Goal: Information Seeking & Learning: Learn about a topic

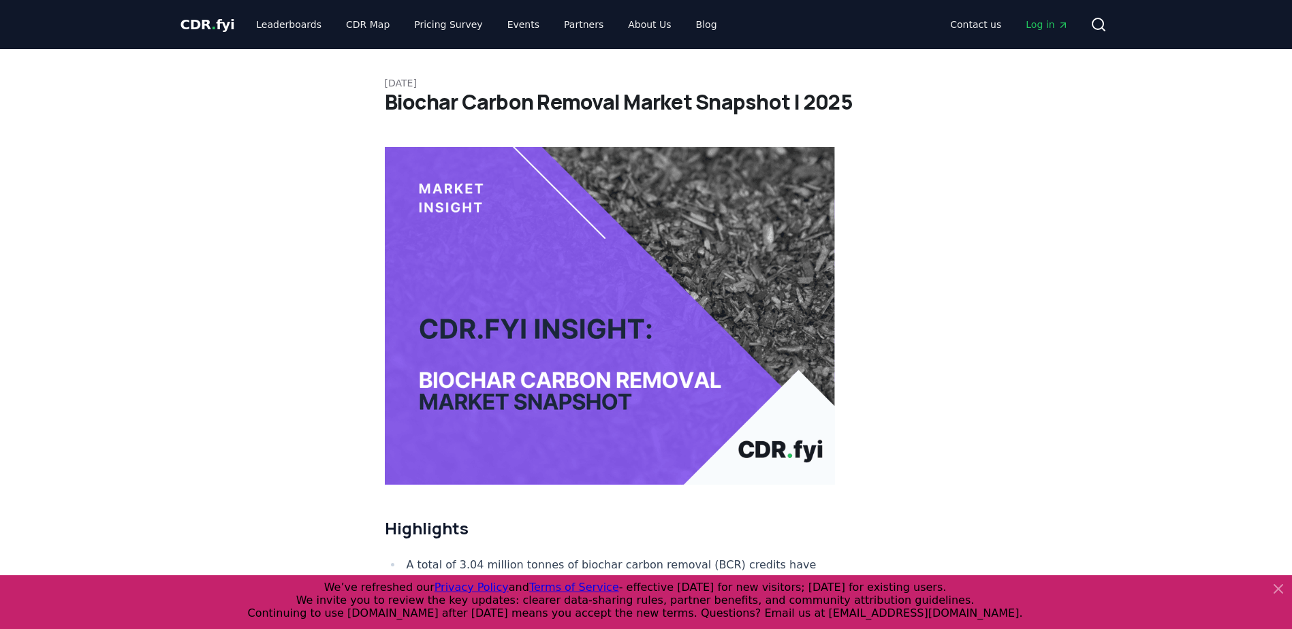
click at [548, 255] on img at bounding box center [610, 316] width 451 height 338
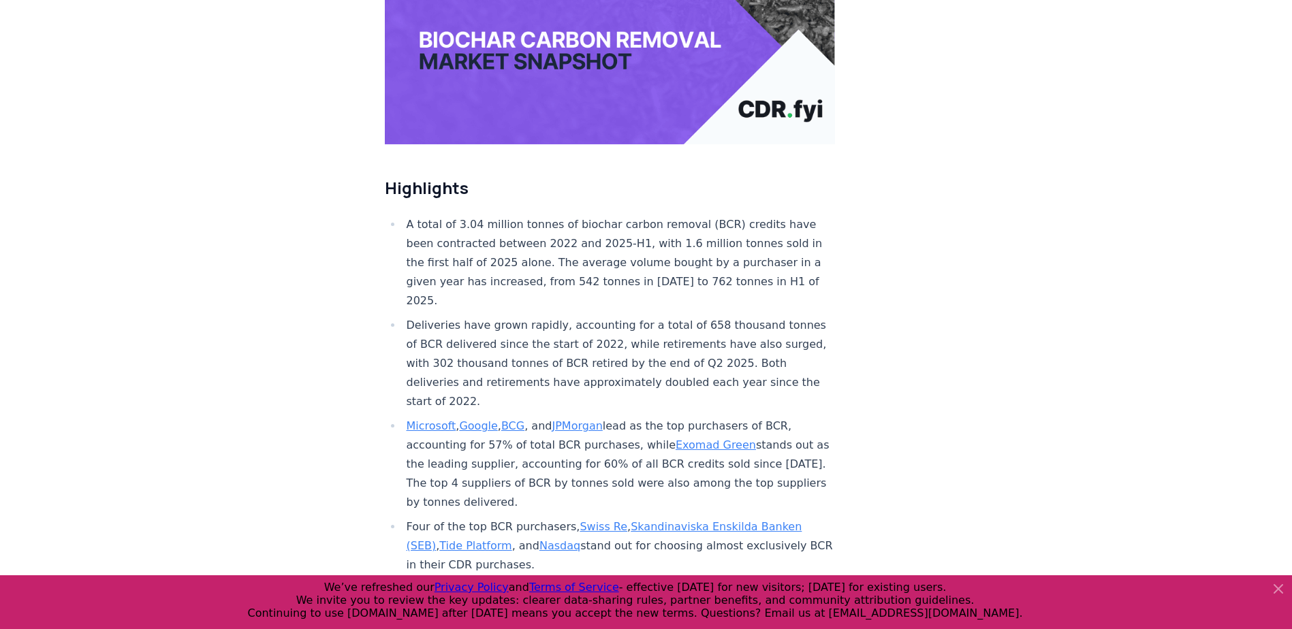
scroll to position [477, 0]
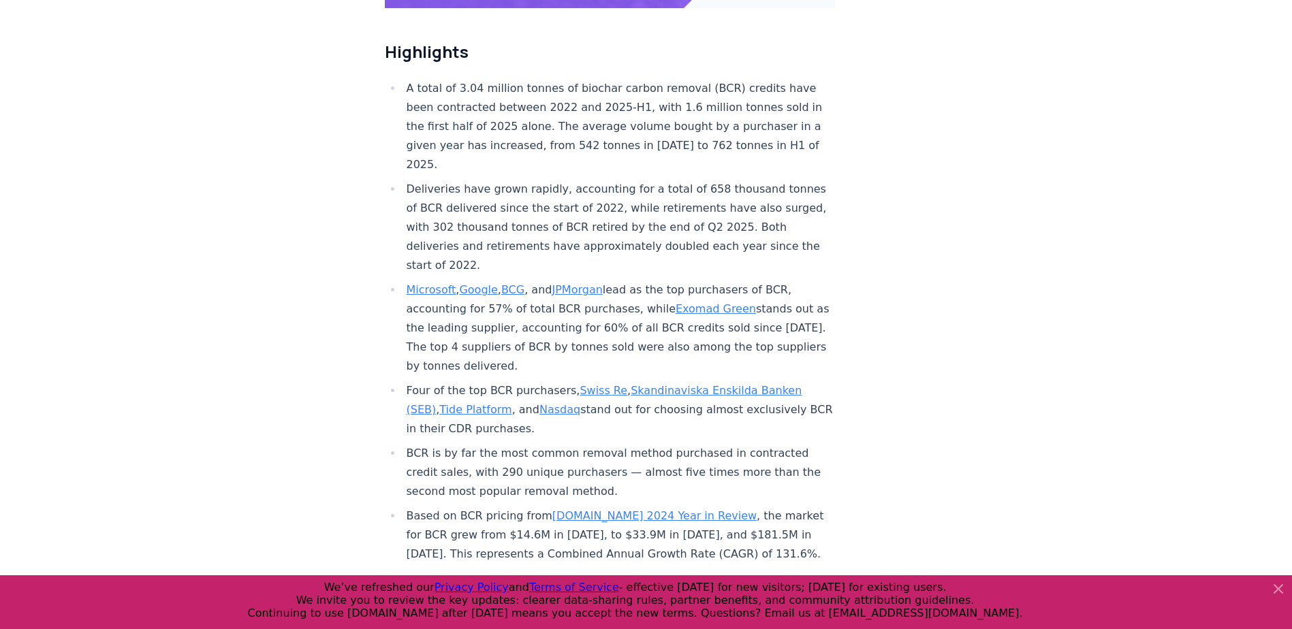
drag, startPoint x: 567, startPoint y: 377, endPoint x: 388, endPoint y: 250, distance: 220.3
click at [388, 250] on ul "A total of 3.04 million tonnes of biochar carbon removal (BCR) credits have bee…" at bounding box center [610, 321] width 451 height 485
drag, startPoint x: 388, startPoint y: 250, endPoint x: 539, endPoint y: 281, distance: 154.4
copy ul "Microsoft , Google , BCG , and JPMorgan lead as the top purchasers of BCR, acco…"
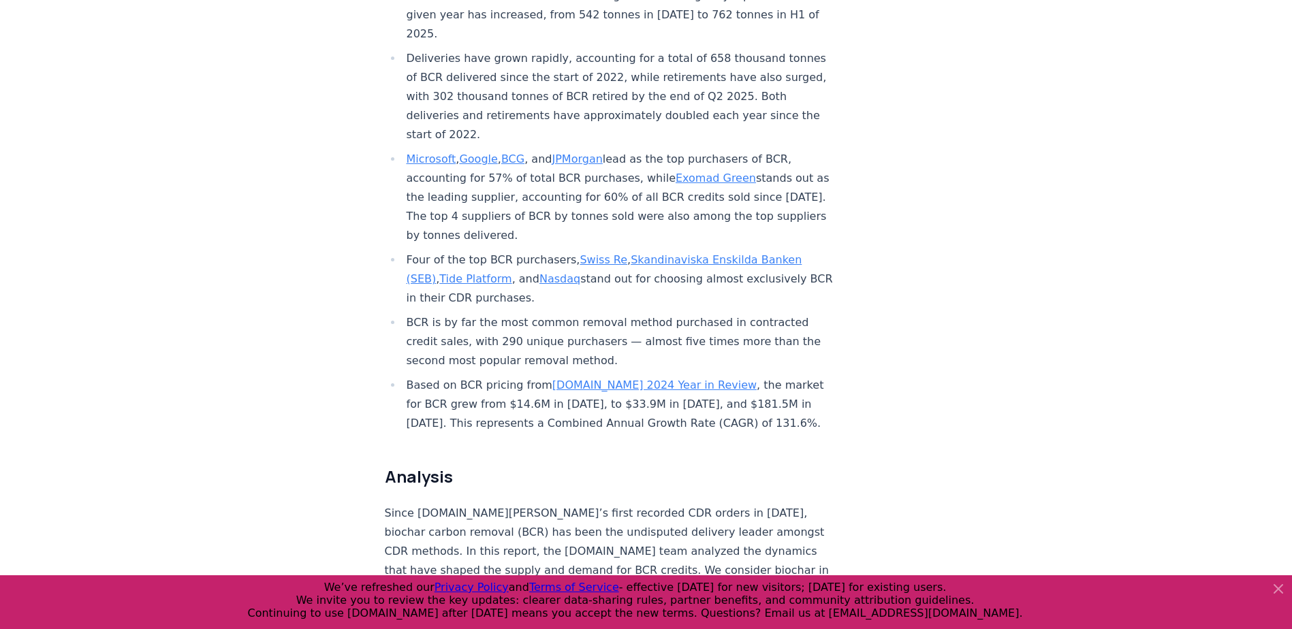
scroll to position [613, 0]
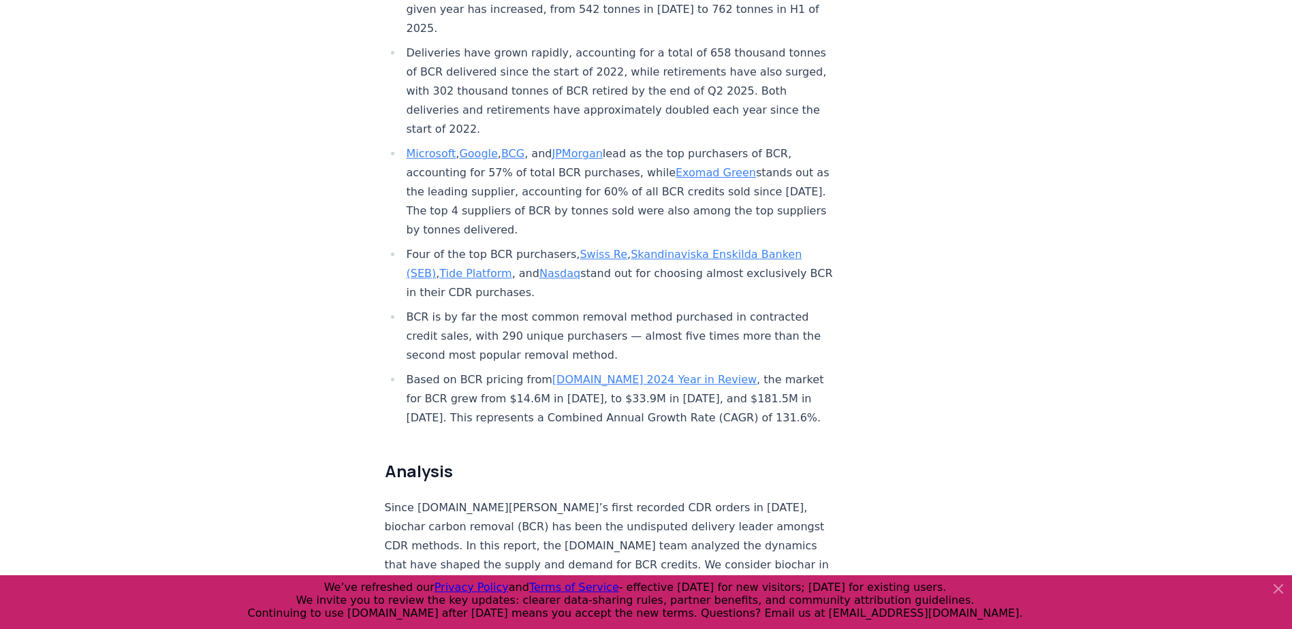
click at [468, 371] on li "Based on BCR pricing from [DOMAIN_NAME] 2024 Year in Review , the market for BC…" at bounding box center [619, 399] width 433 height 57
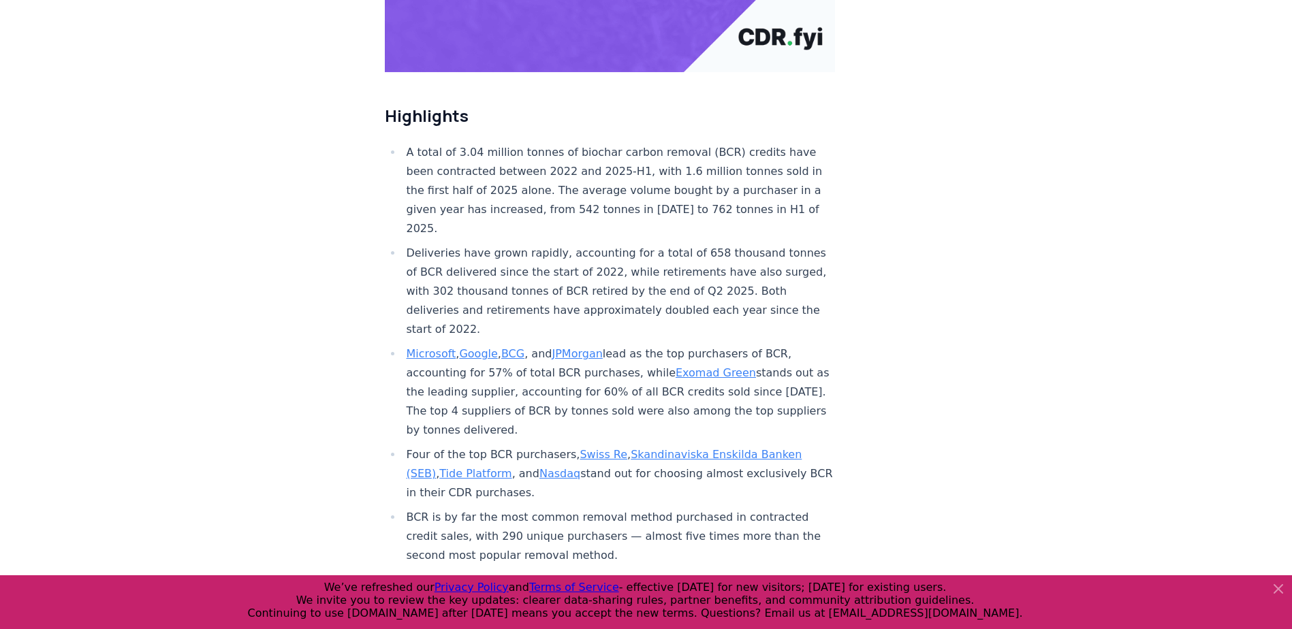
scroll to position [409, 0]
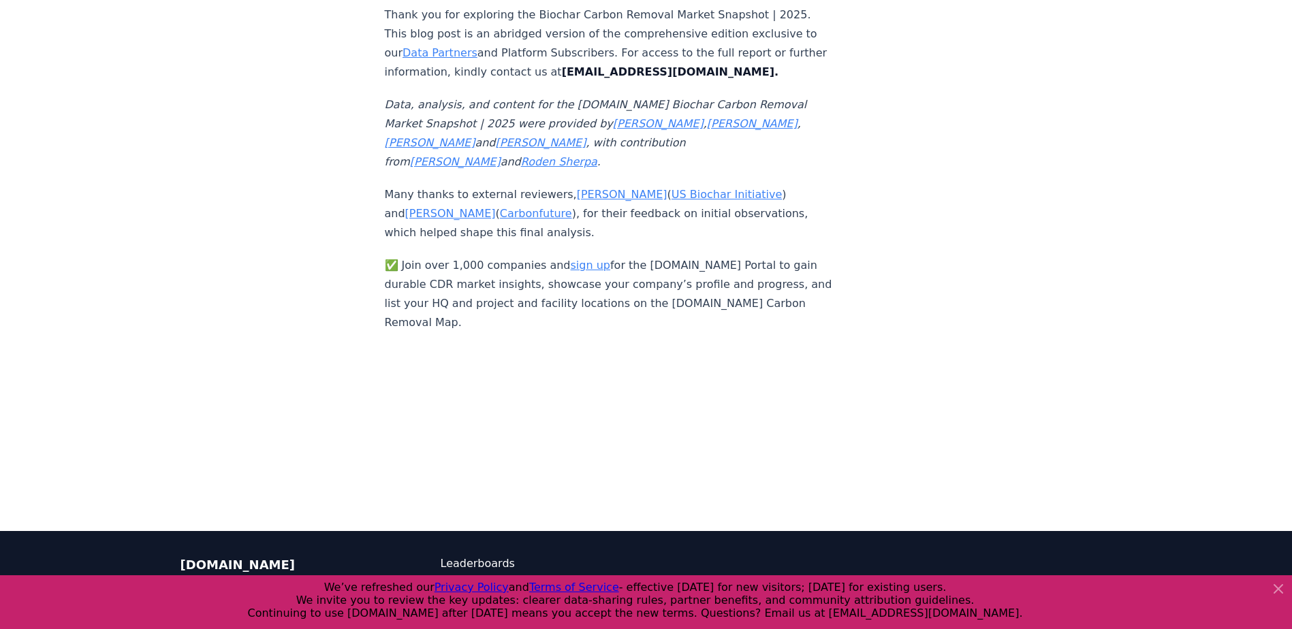
scroll to position [1788, 0]
